Goal: Information Seeking & Learning: Learn about a topic

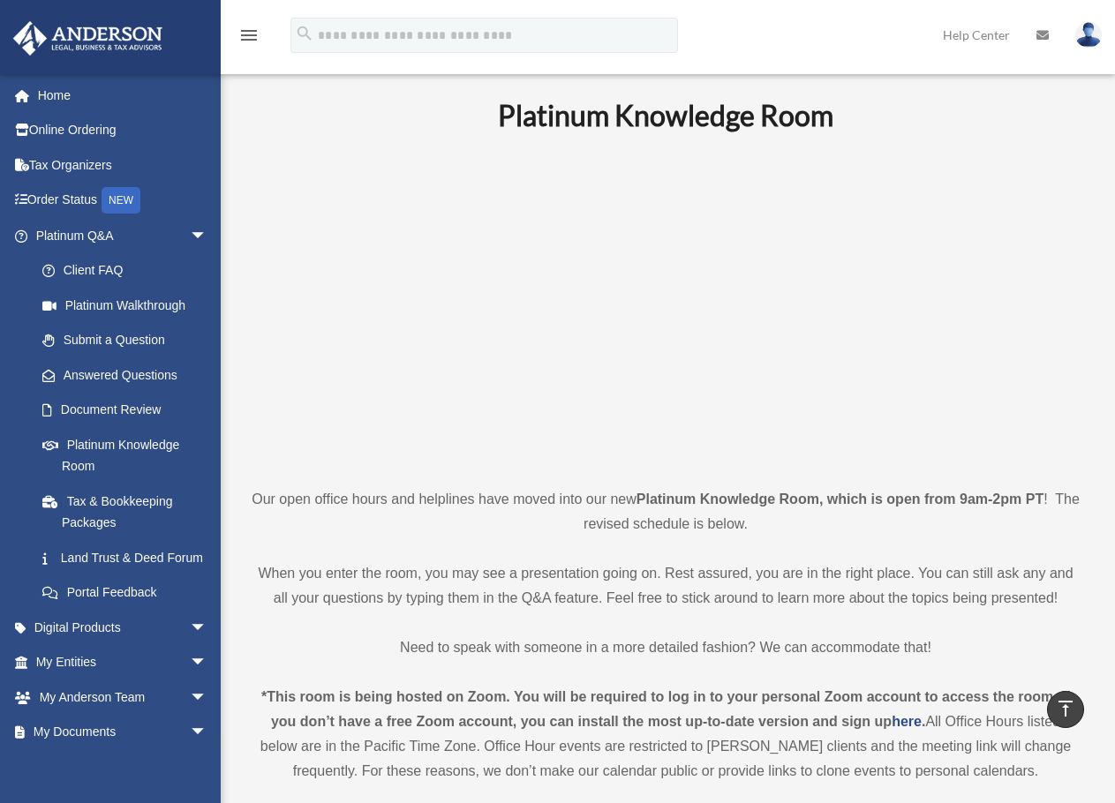
scroll to position [530, 0]
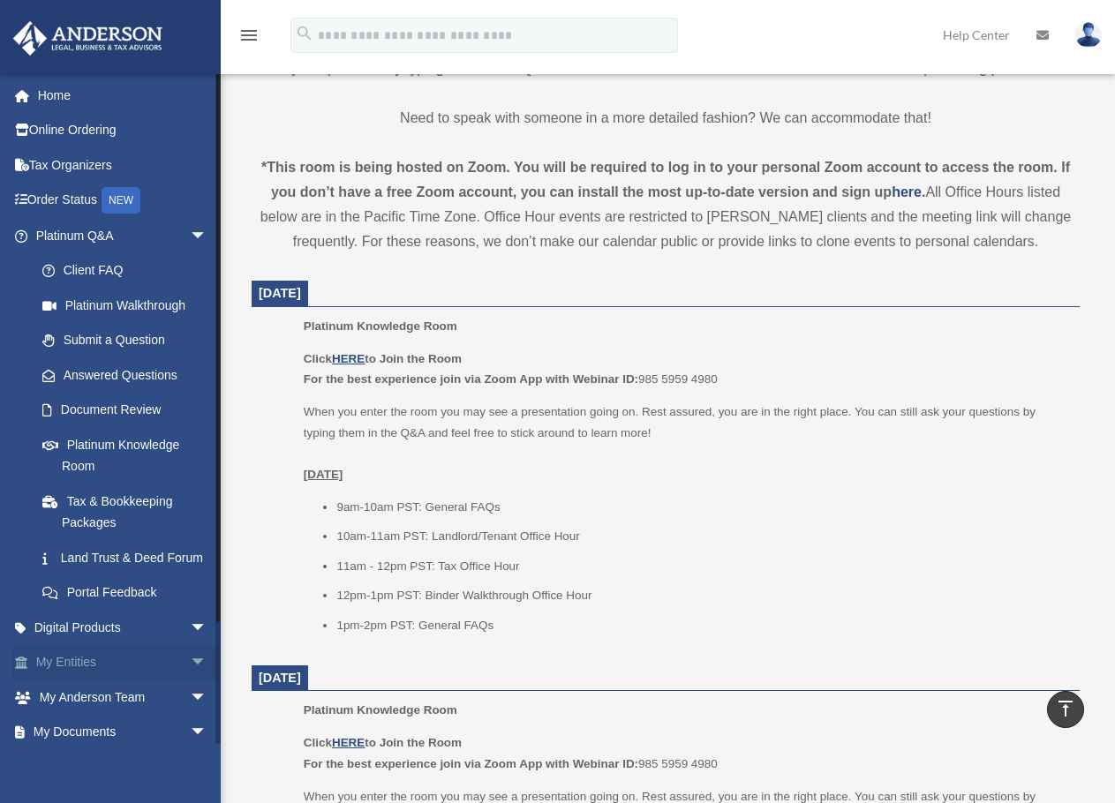
click at [190, 681] on span "arrow_drop_down" at bounding box center [207, 663] width 35 height 36
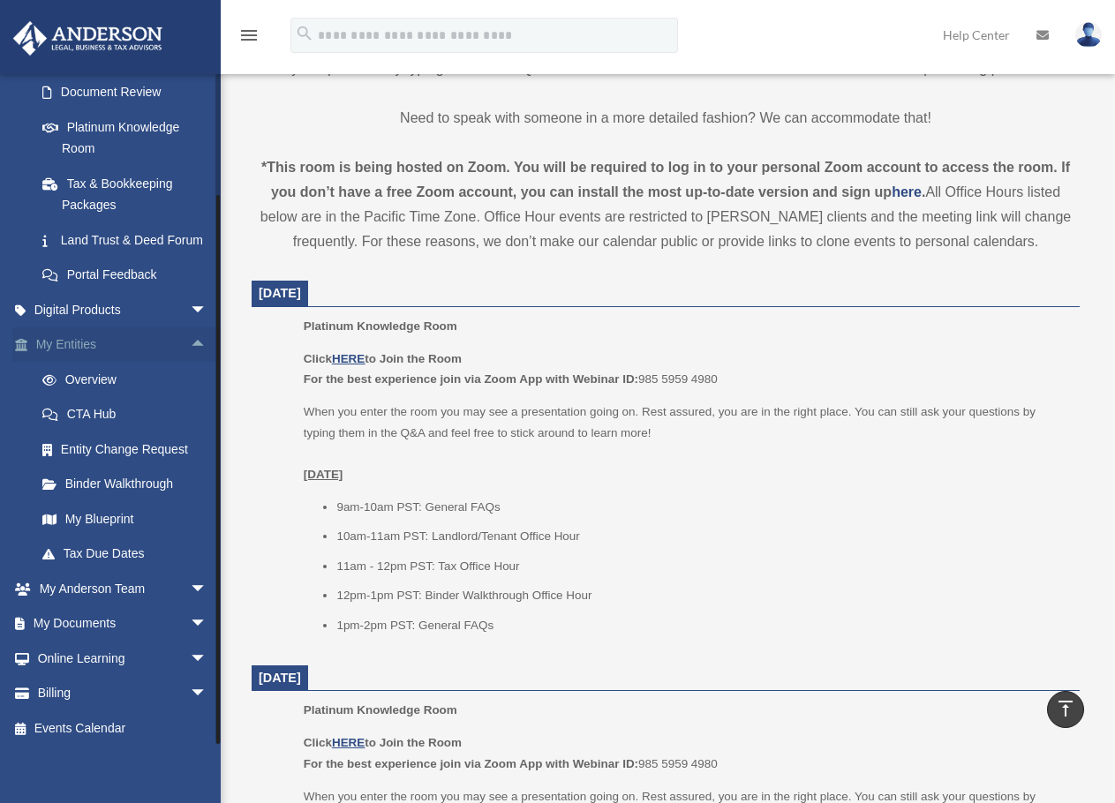
scroll to position [345, 0]
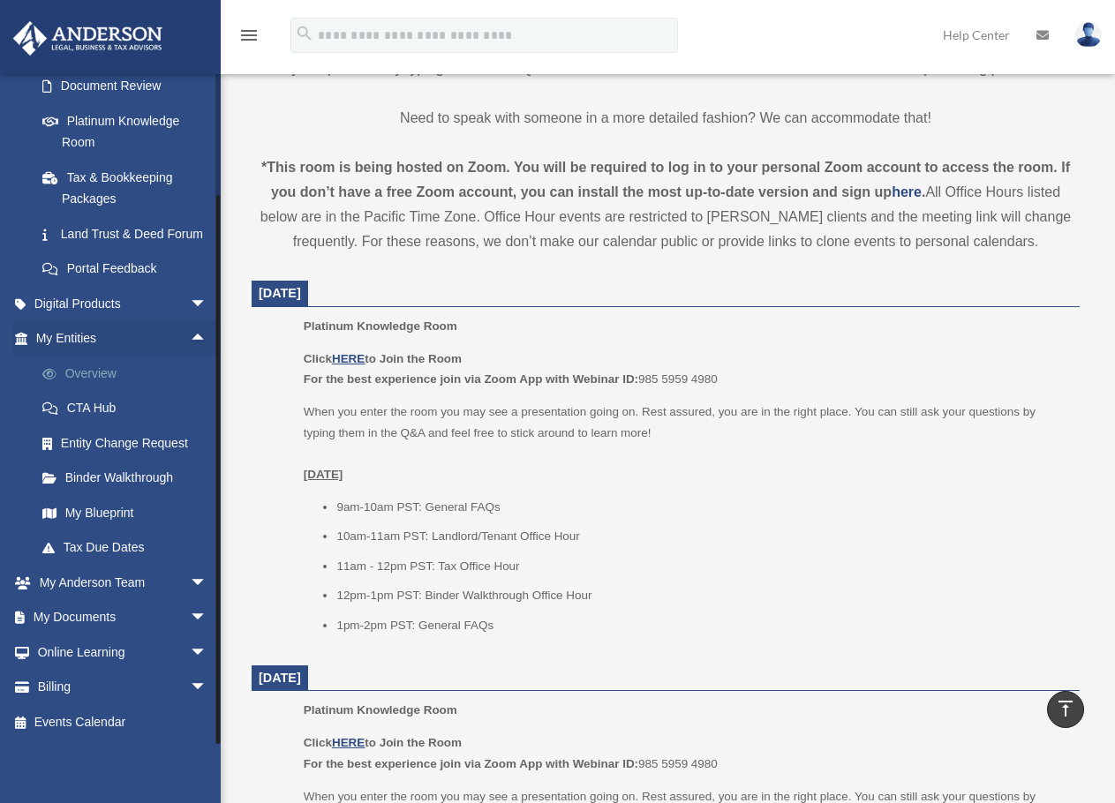
click at [101, 380] on link "Overview" at bounding box center [129, 373] width 209 height 35
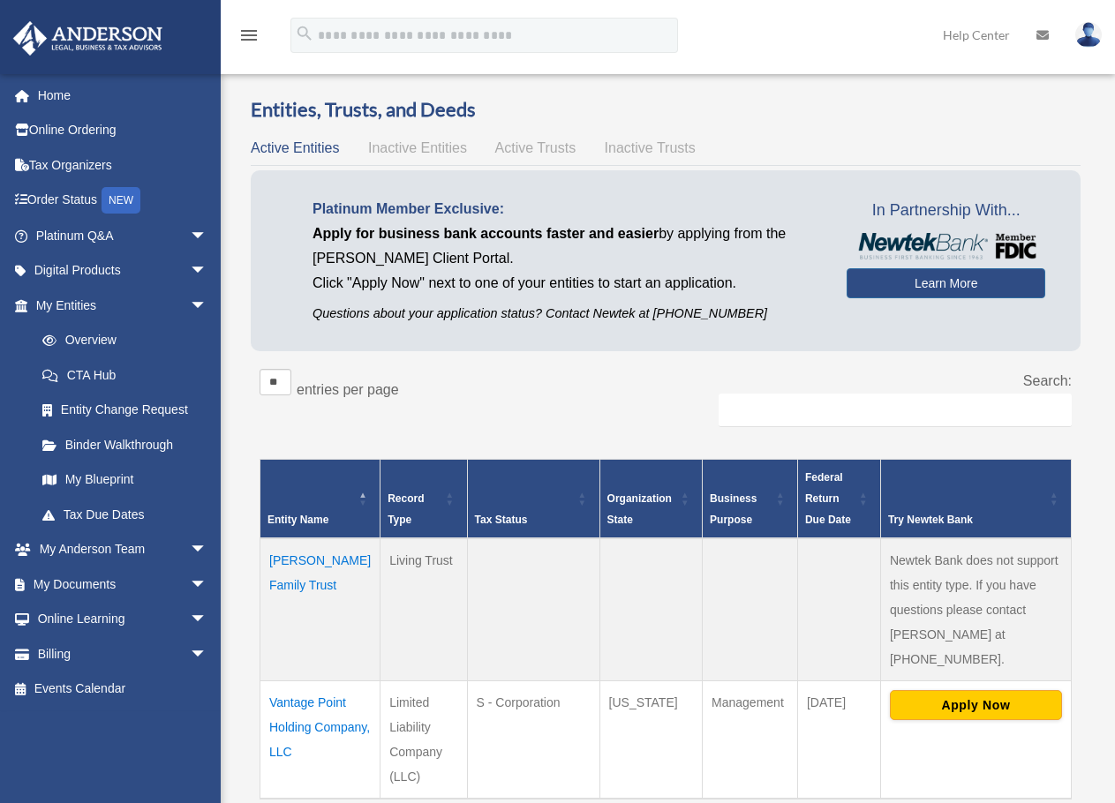
scroll to position [265, 0]
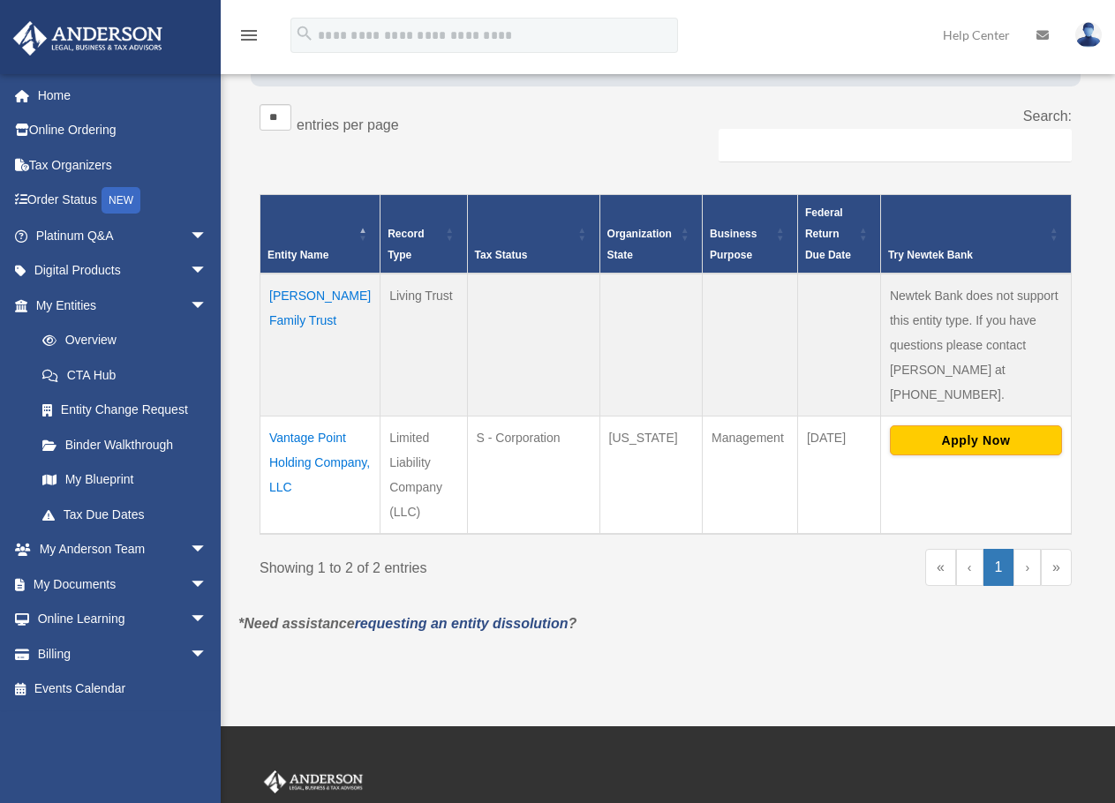
click at [307, 416] on td "Vantage Point Holding Company, LLC" at bounding box center [320, 475] width 120 height 118
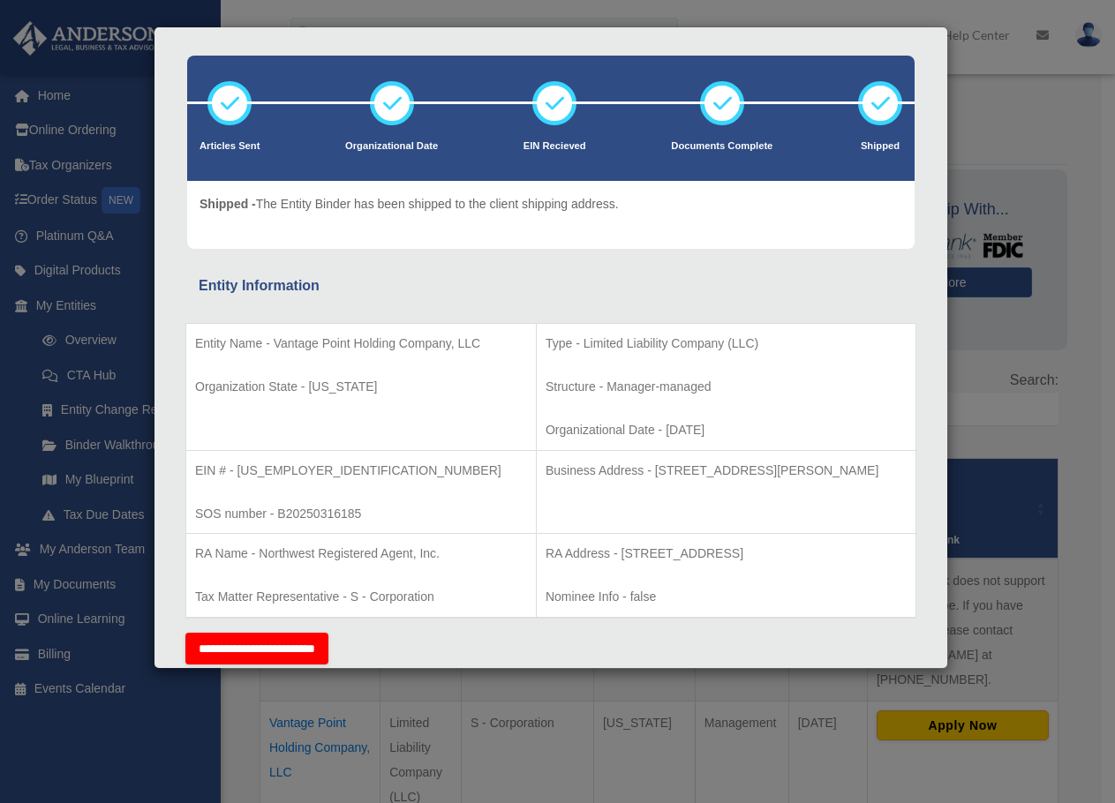
scroll to position [0, 0]
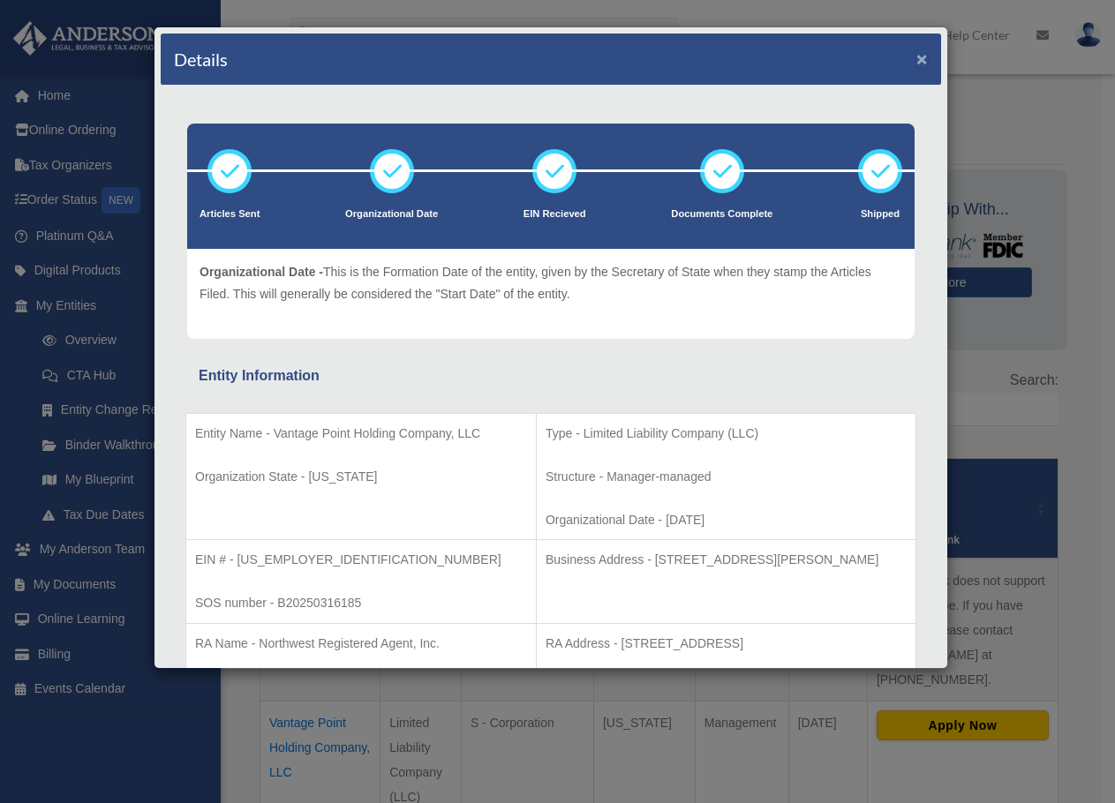
click at [916, 60] on button "×" at bounding box center [921, 58] width 11 height 19
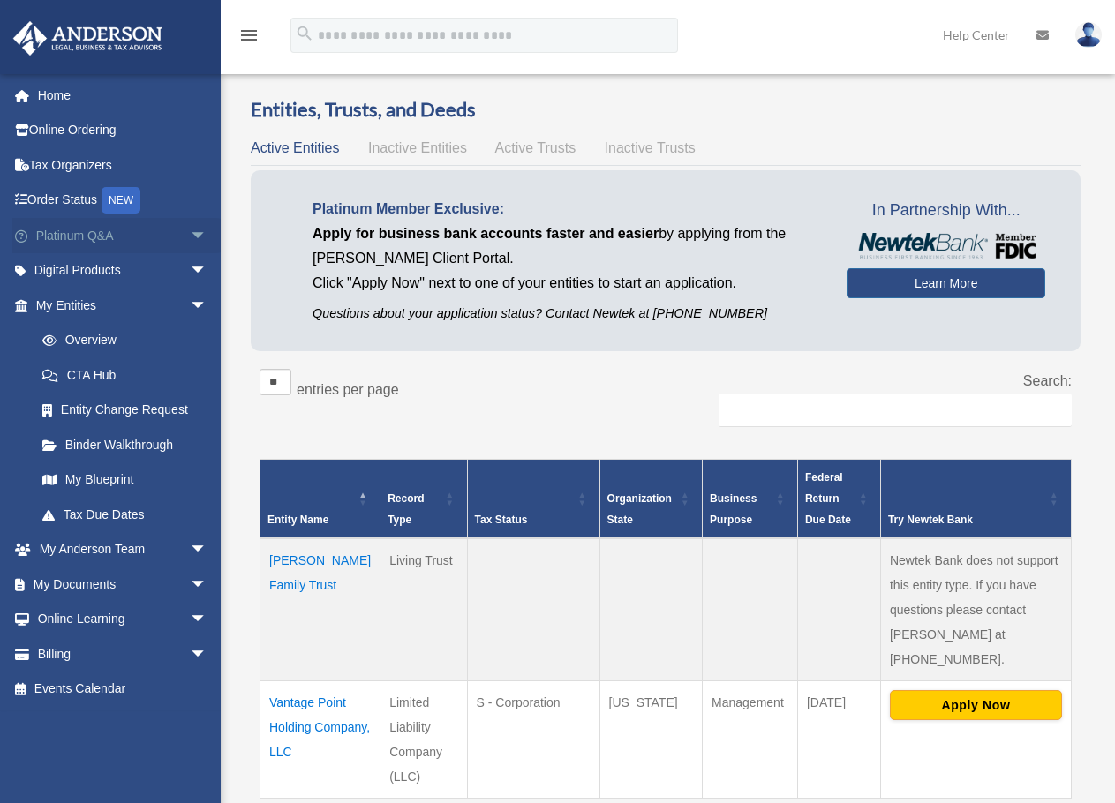
click at [190, 230] on span "arrow_drop_down" at bounding box center [207, 236] width 35 height 36
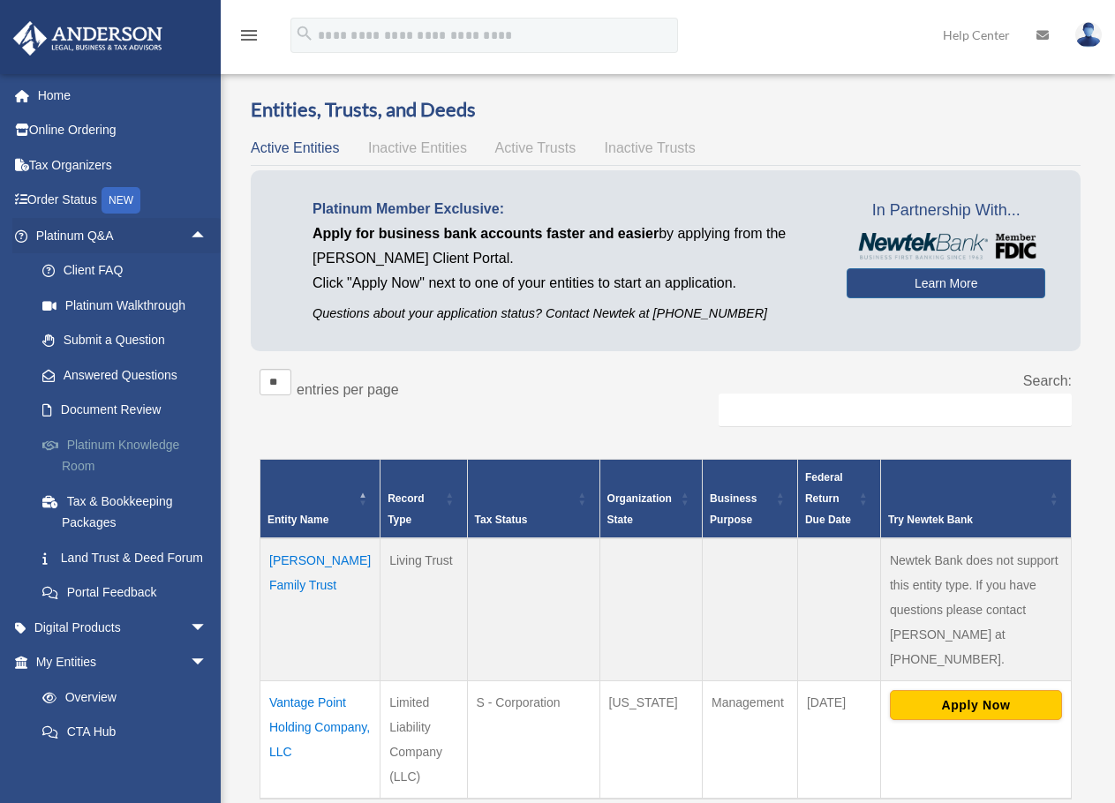
click at [152, 447] on link "Platinum Knowledge Room" at bounding box center [129, 455] width 209 height 56
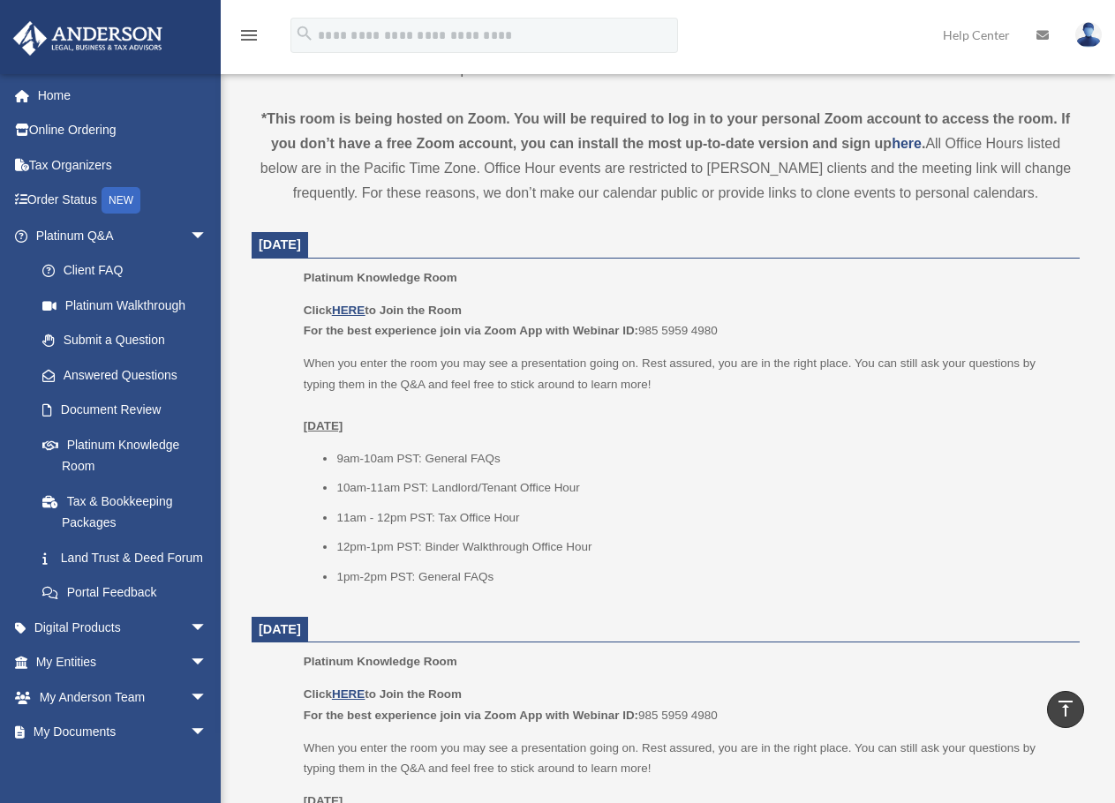
scroll to position [530, 0]
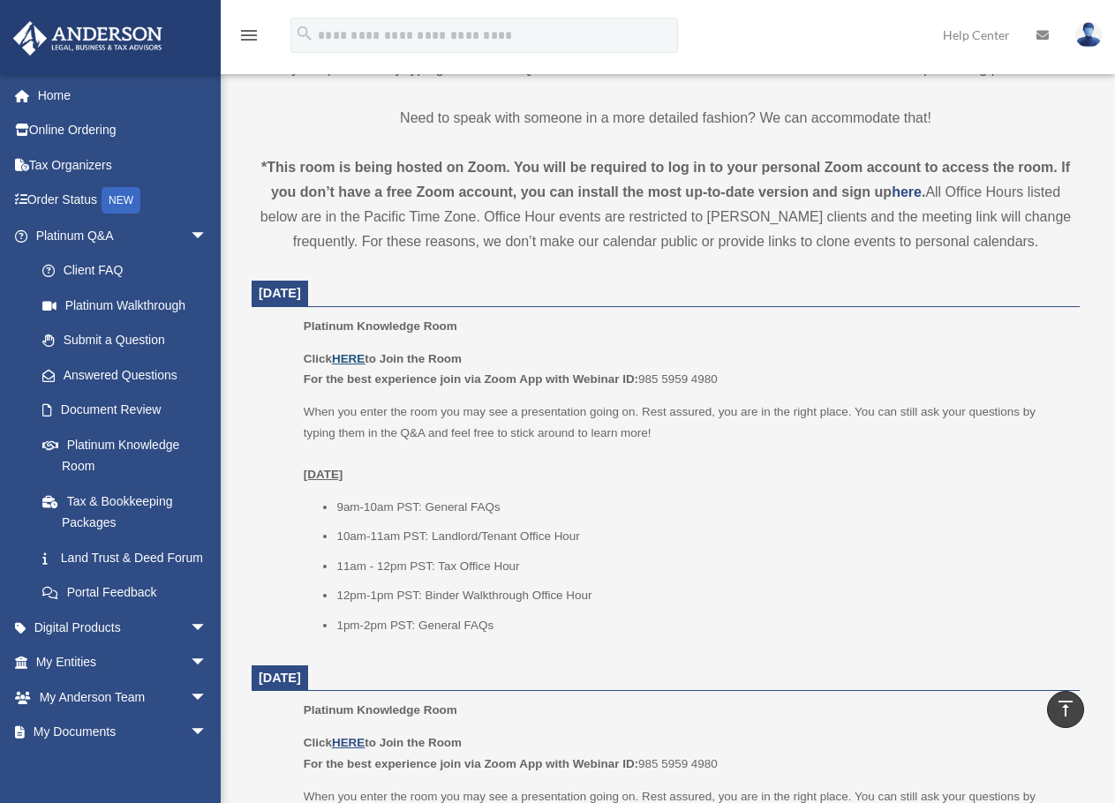
click at [353, 356] on u "HERE" at bounding box center [348, 358] width 33 height 13
